Goal: Task Accomplishment & Management: Manage account settings

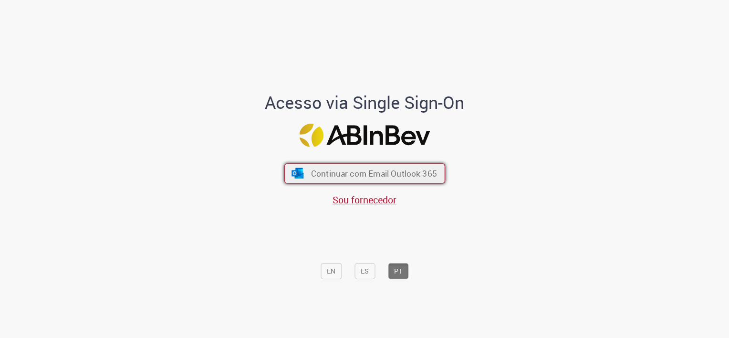
click at [380, 181] on button "Continuar com Email Outlook 365" at bounding box center [364, 174] width 161 height 20
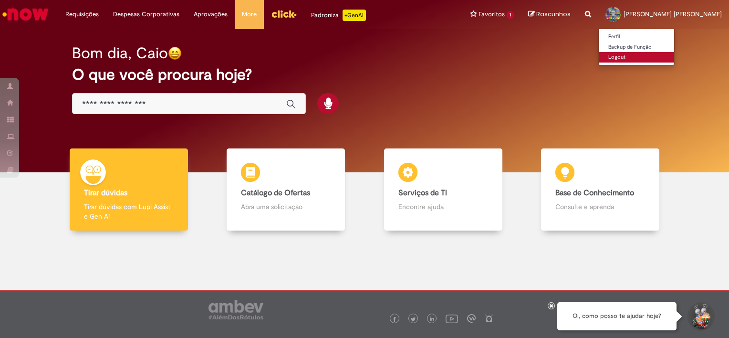
click at [632, 53] on link "Logout" at bounding box center [635, 57] width 75 height 10
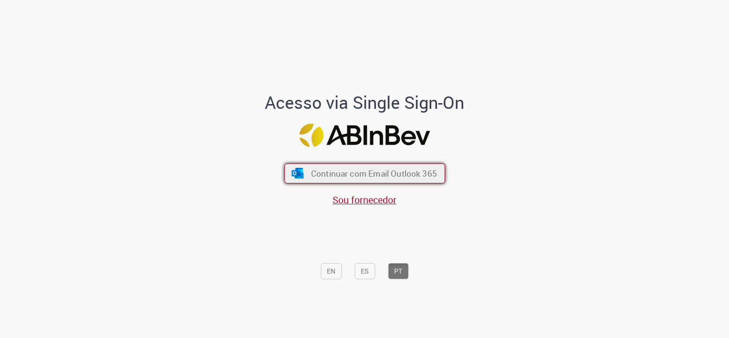
click at [419, 170] on span "Continuar com Email Outlook 365" at bounding box center [373, 173] width 126 height 11
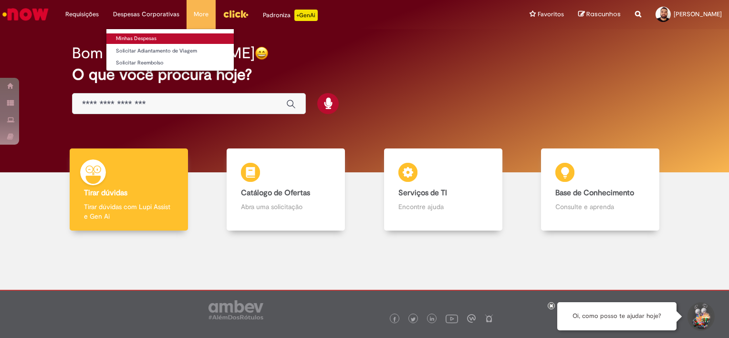
click at [151, 33] on link "Minhas Despesas" at bounding box center [169, 38] width 127 height 10
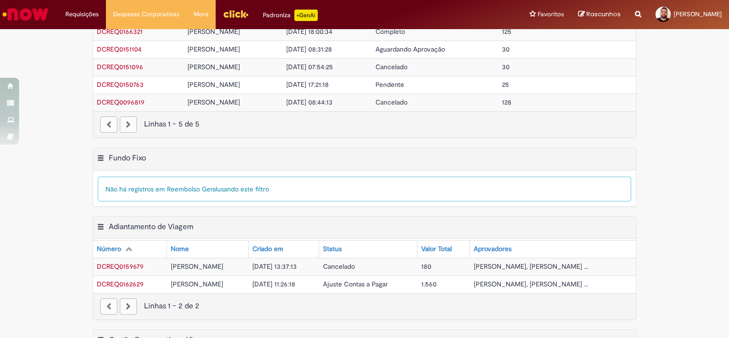
scroll to position [64, 0]
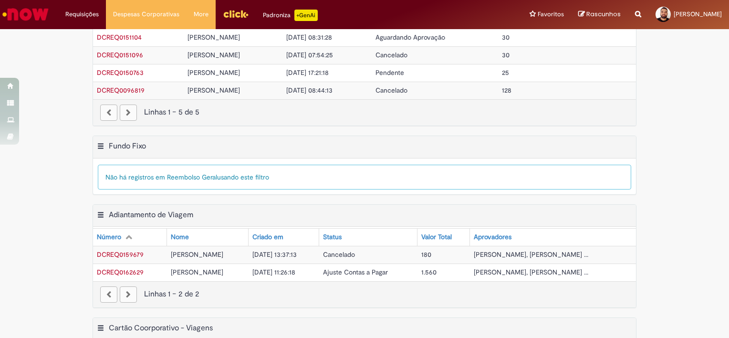
click at [347, 271] on span "Ajuste Contas a Pagar" at bounding box center [355, 272] width 65 height 9
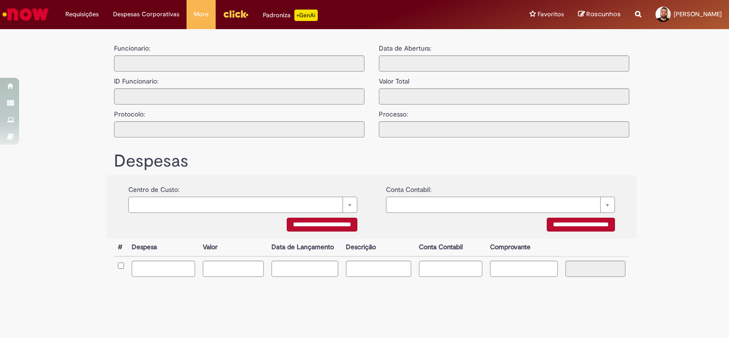
type input "**********"
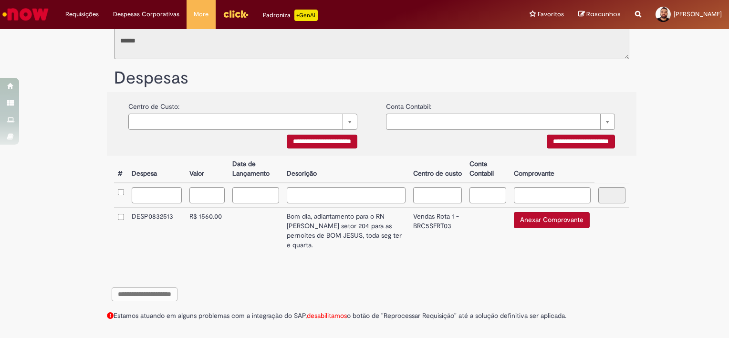
scroll to position [172, 0]
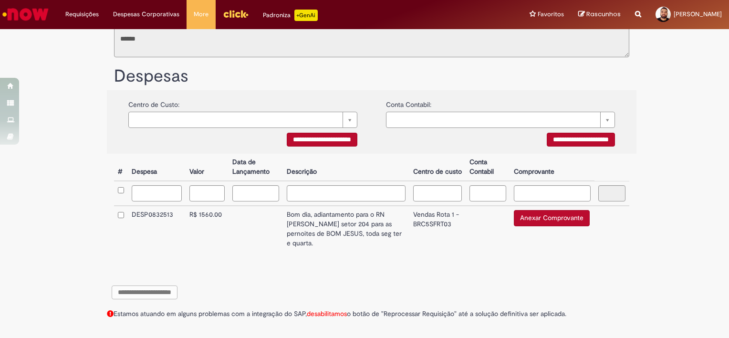
click at [257, 229] on td at bounding box center [255, 229] width 54 height 46
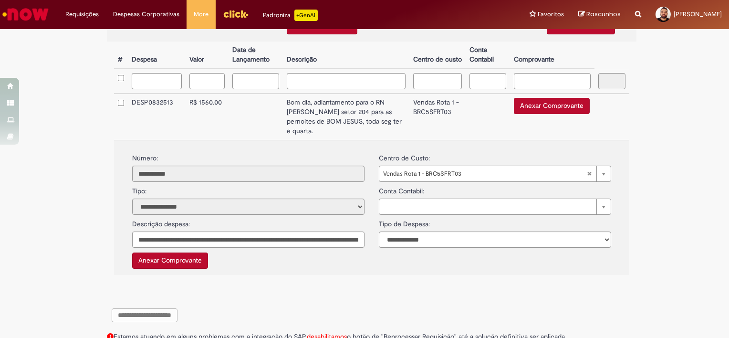
scroll to position [307, 0]
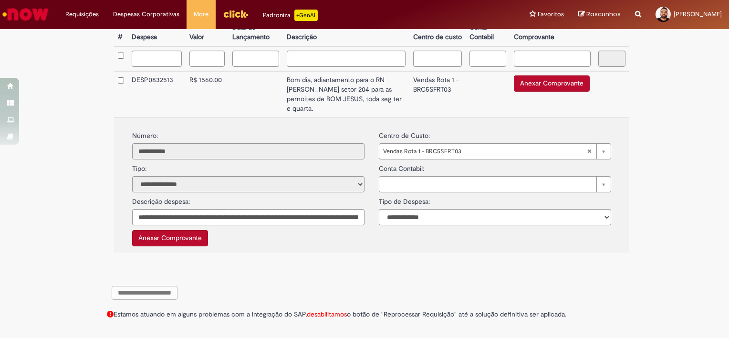
click at [466, 220] on select "**********" at bounding box center [495, 217] width 232 height 16
select select "*"
click at [379, 209] on select "**********" at bounding box center [495, 217] width 232 height 16
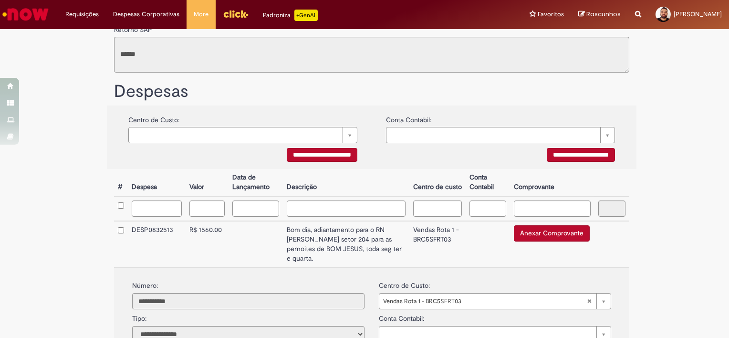
scroll to position [157, 0]
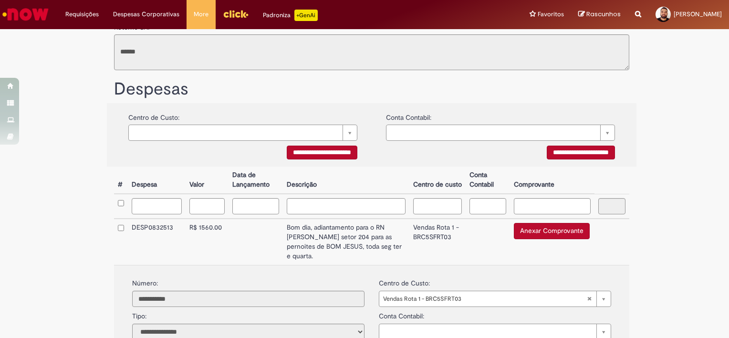
click at [411, 236] on td "Vendas Rota 1 - BRC5SFRT03" at bounding box center [437, 241] width 56 height 46
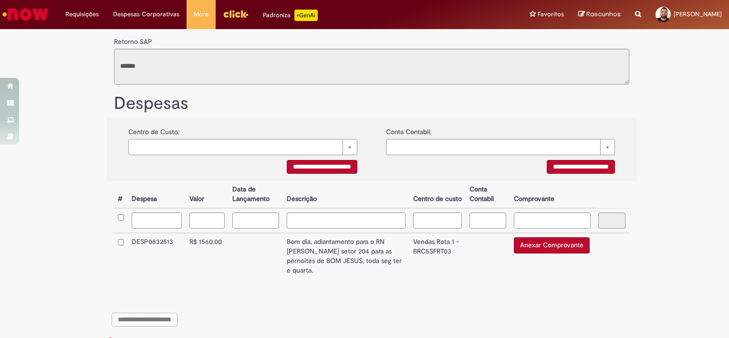
scroll to position [172, 0]
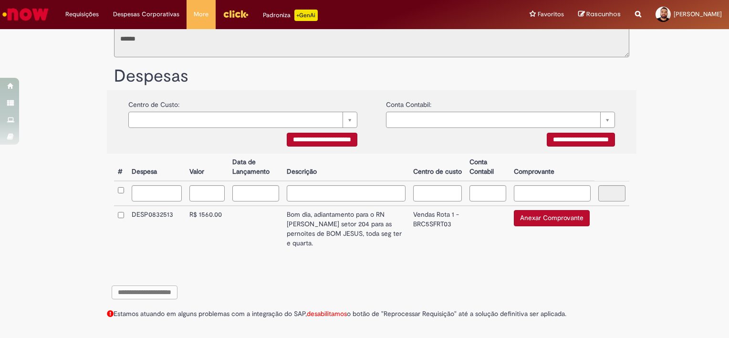
click at [477, 230] on td at bounding box center [487, 229] width 44 height 46
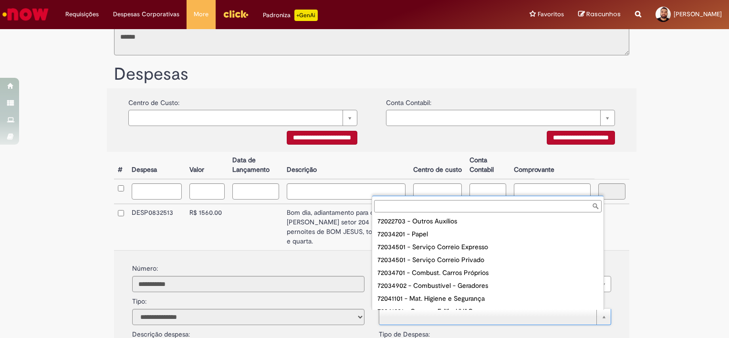
type input "*"
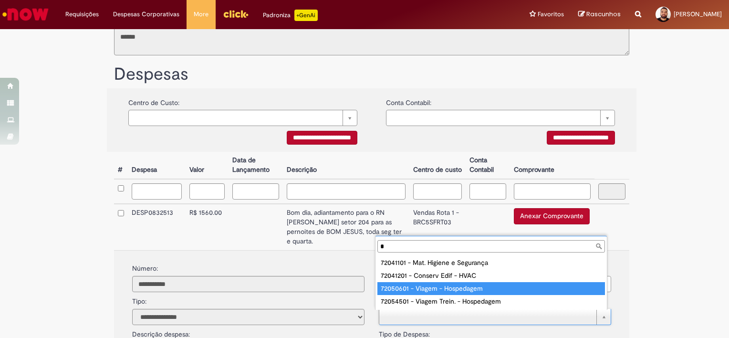
type input "*"
type input "**********"
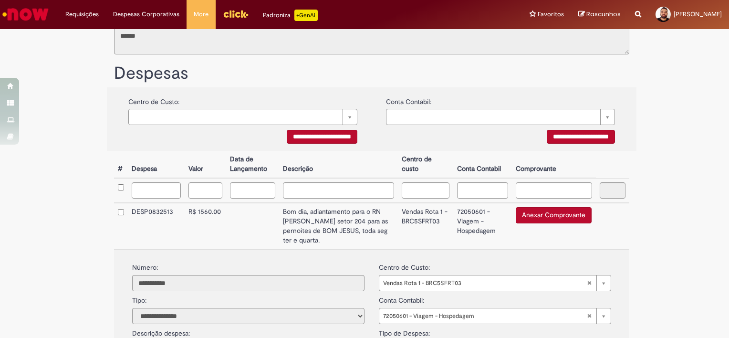
scroll to position [307, 0]
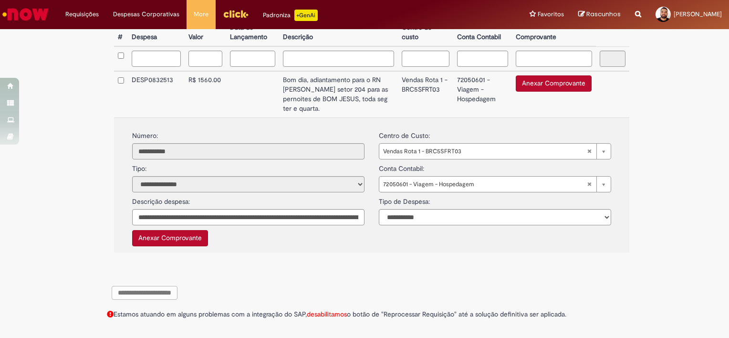
click at [531, 291] on div "**********" at bounding box center [372, 302] width 544 height 42
click at [443, 112] on td "Vendas Rota 1 - BRC5SFRT03" at bounding box center [425, 94] width 55 height 46
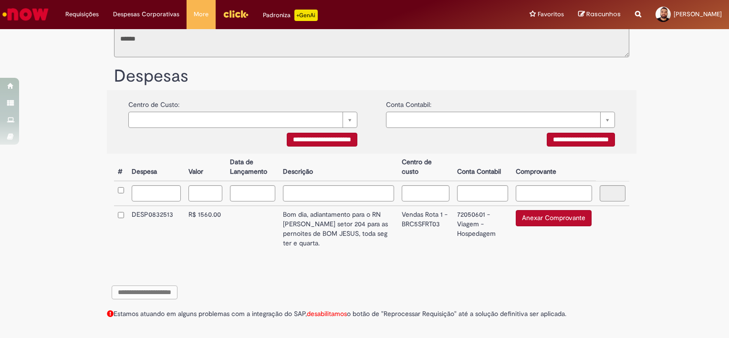
click at [108, 315] on icon at bounding box center [110, 313] width 7 height 7
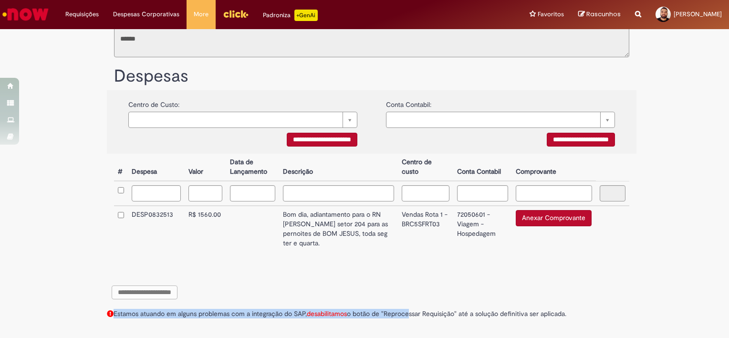
drag, startPoint x: 82, startPoint y: 307, endPoint x: 406, endPoint y: 362, distance: 328.9
click at [406, 337] on html "Pular para o conteúdo da página Requisições Exibir Todas as Solicitações Requis…" at bounding box center [364, 169] width 729 height 338
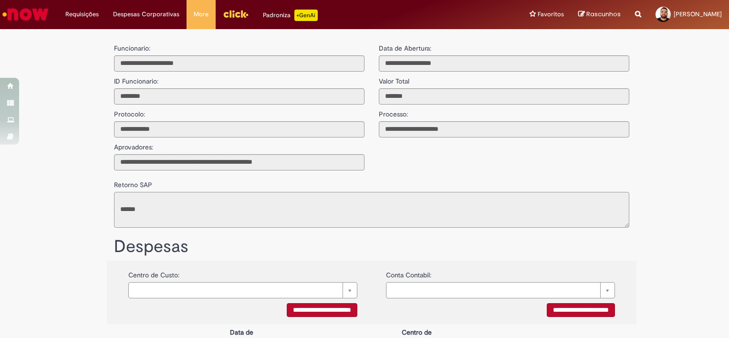
scroll to position [161, 0]
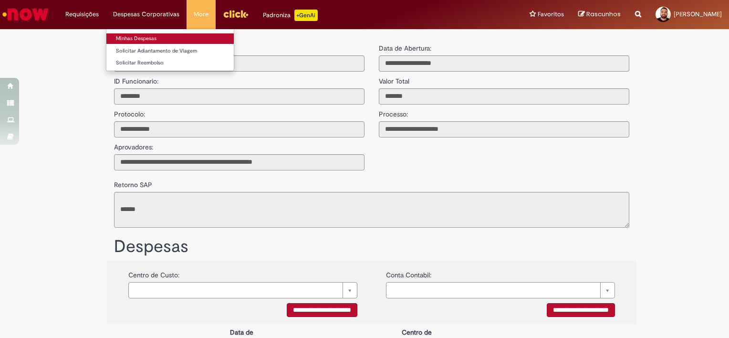
click at [135, 35] on link "Minhas Despesas" at bounding box center [169, 38] width 127 height 10
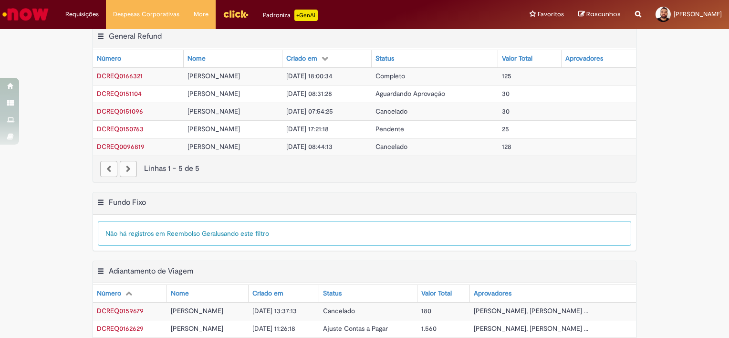
scroll to position [1, 0]
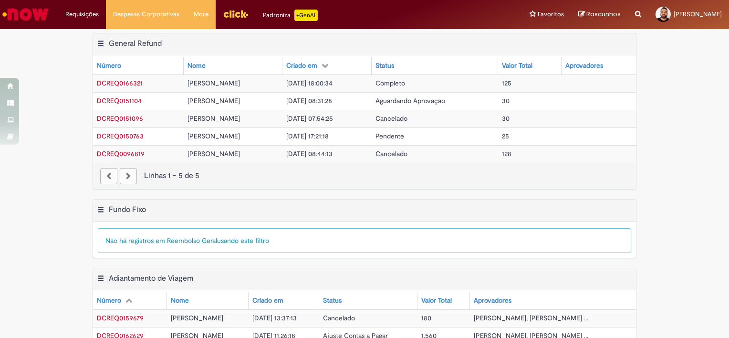
click at [530, 97] on td "30" at bounding box center [529, 101] width 63 height 18
click at [511, 85] on span "125" at bounding box center [507, 84] width 10 height 9
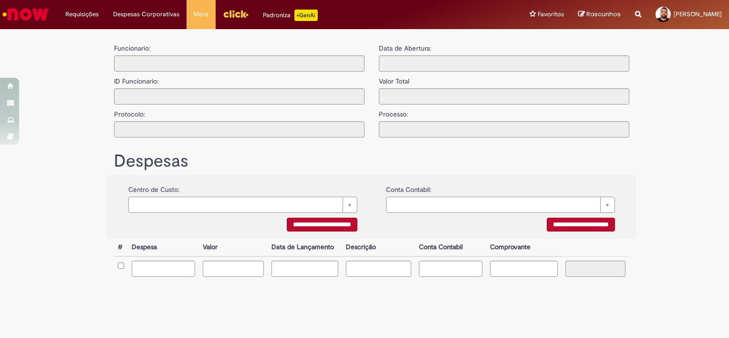
type input "**********"
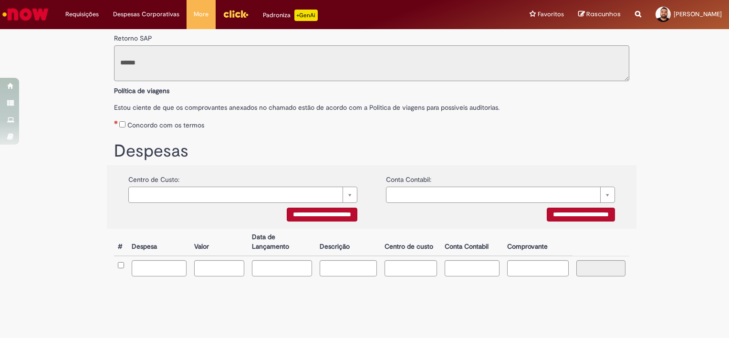
scroll to position [56, 0]
click at [650, 45] on link "Logout" at bounding box center [685, 47] width 75 height 10
